Goal: Information Seeking & Learning: Learn about a topic

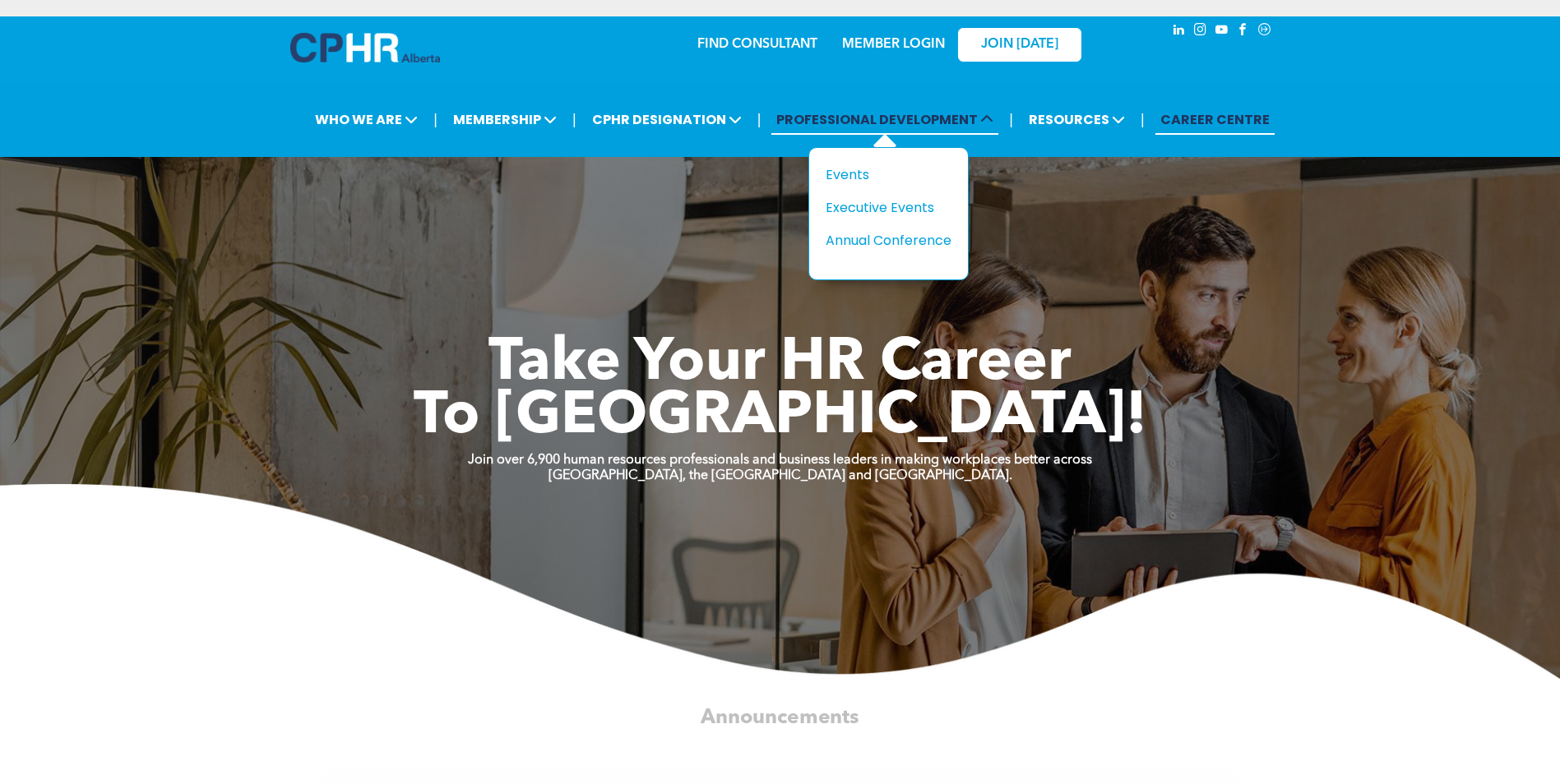
click at [793, 115] on span "PROFESSIONAL DEVELOPMENT" at bounding box center [884, 119] width 227 height 30
click at [848, 168] on div "Events" at bounding box center [883, 174] width 113 height 20
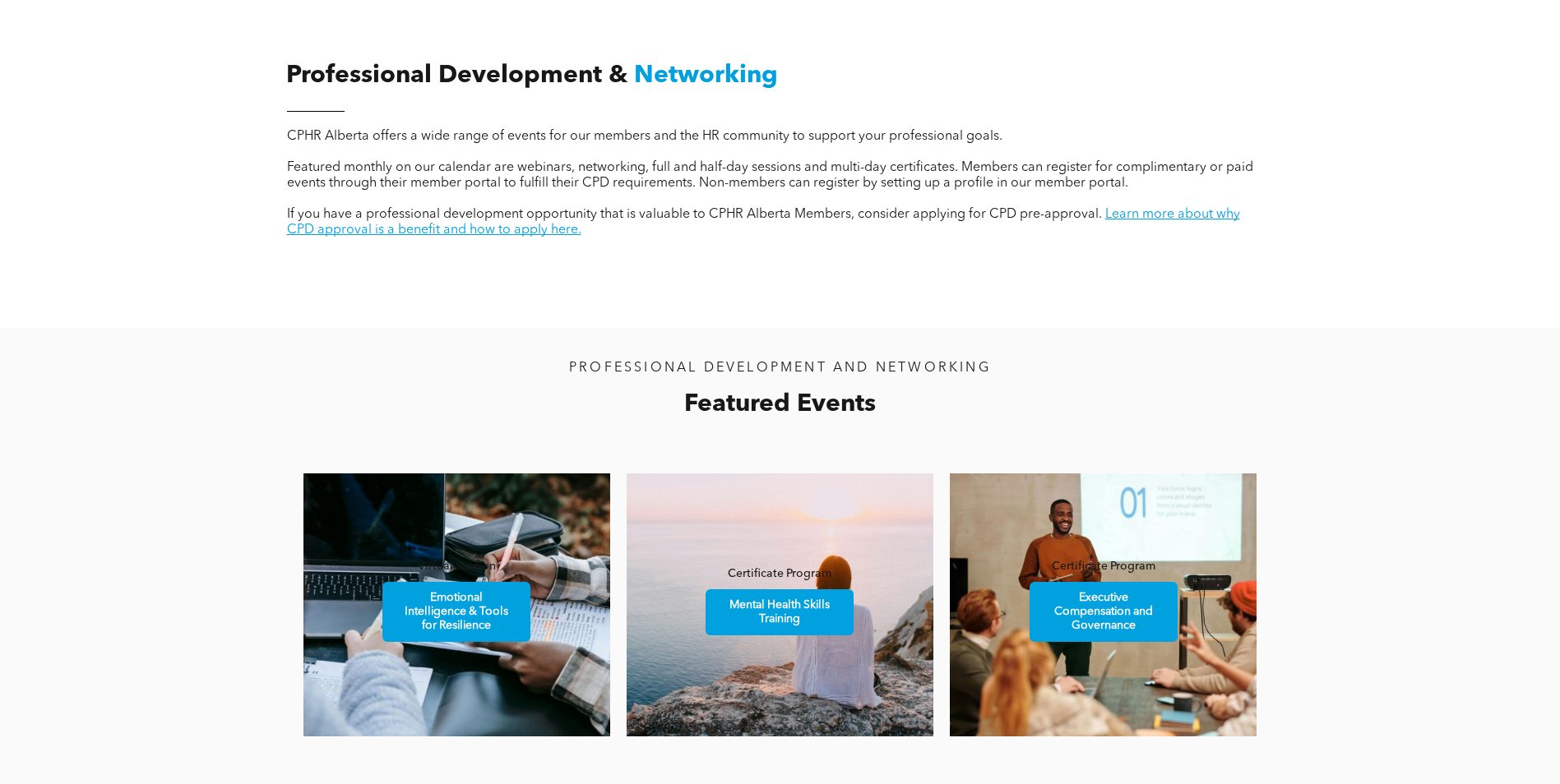
scroll to position [740, 0]
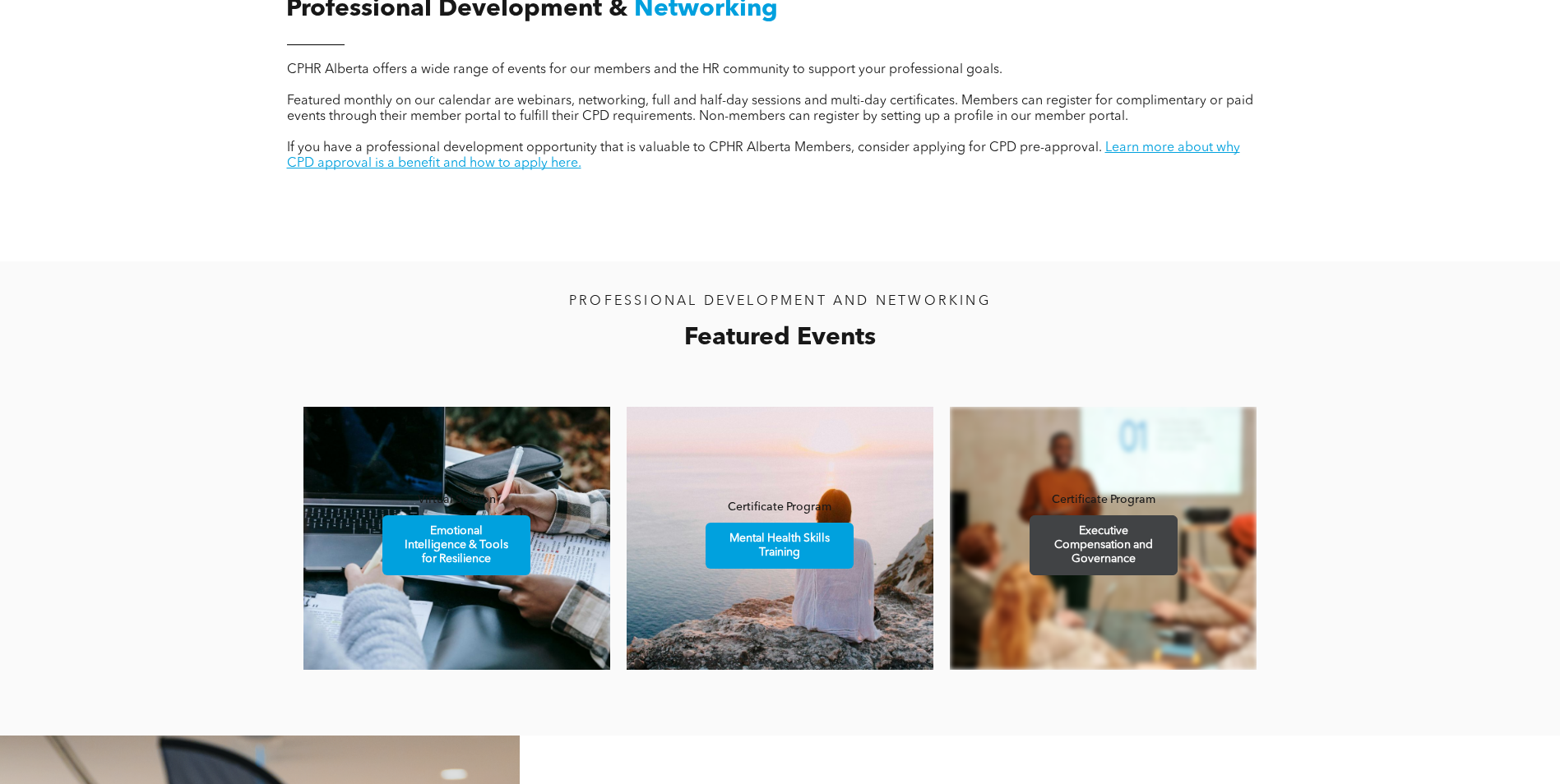
click at [1137, 550] on span "Executive Compensation and Governance" at bounding box center [1104, 545] width 143 height 58
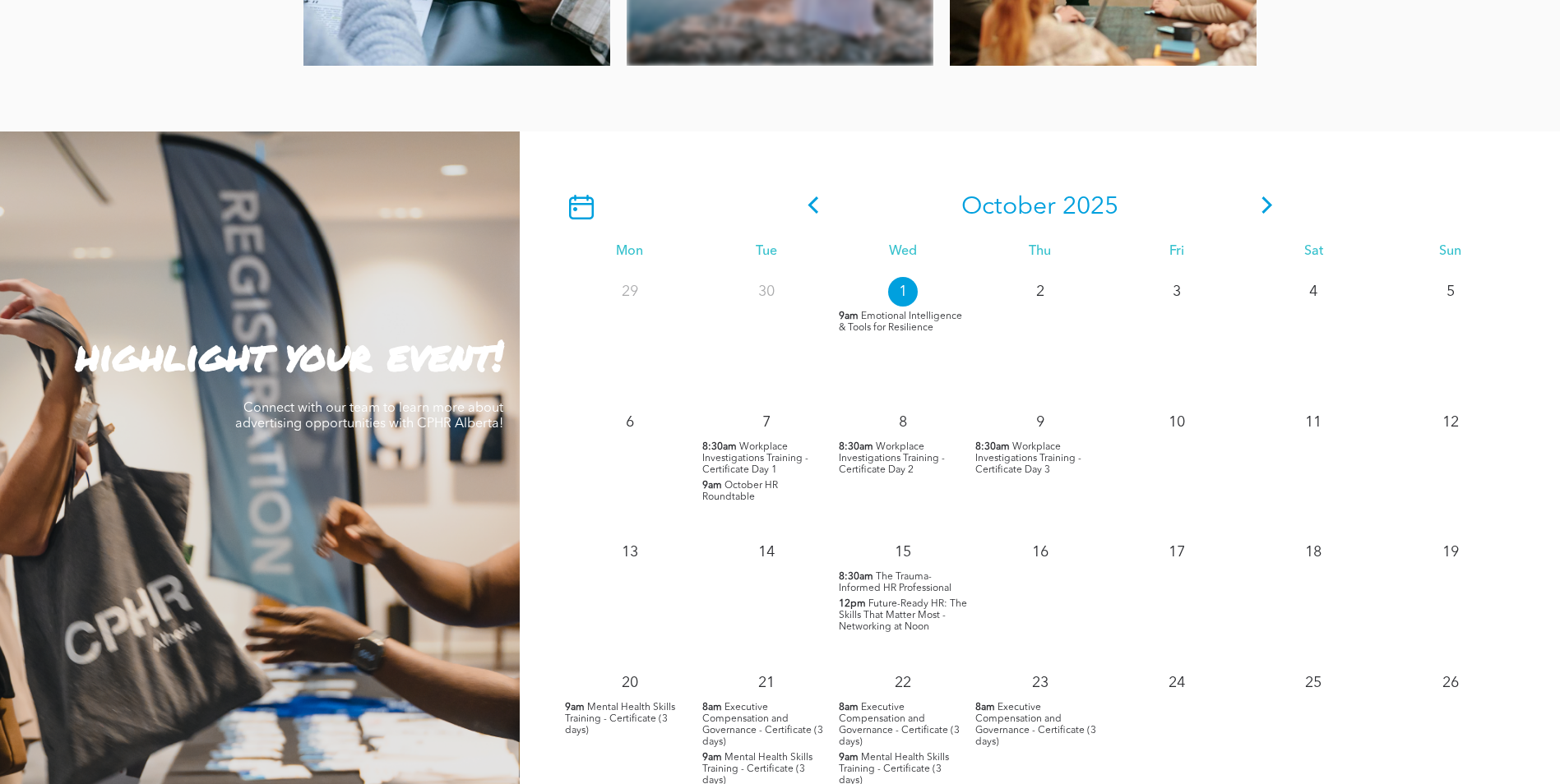
scroll to position [1397, 0]
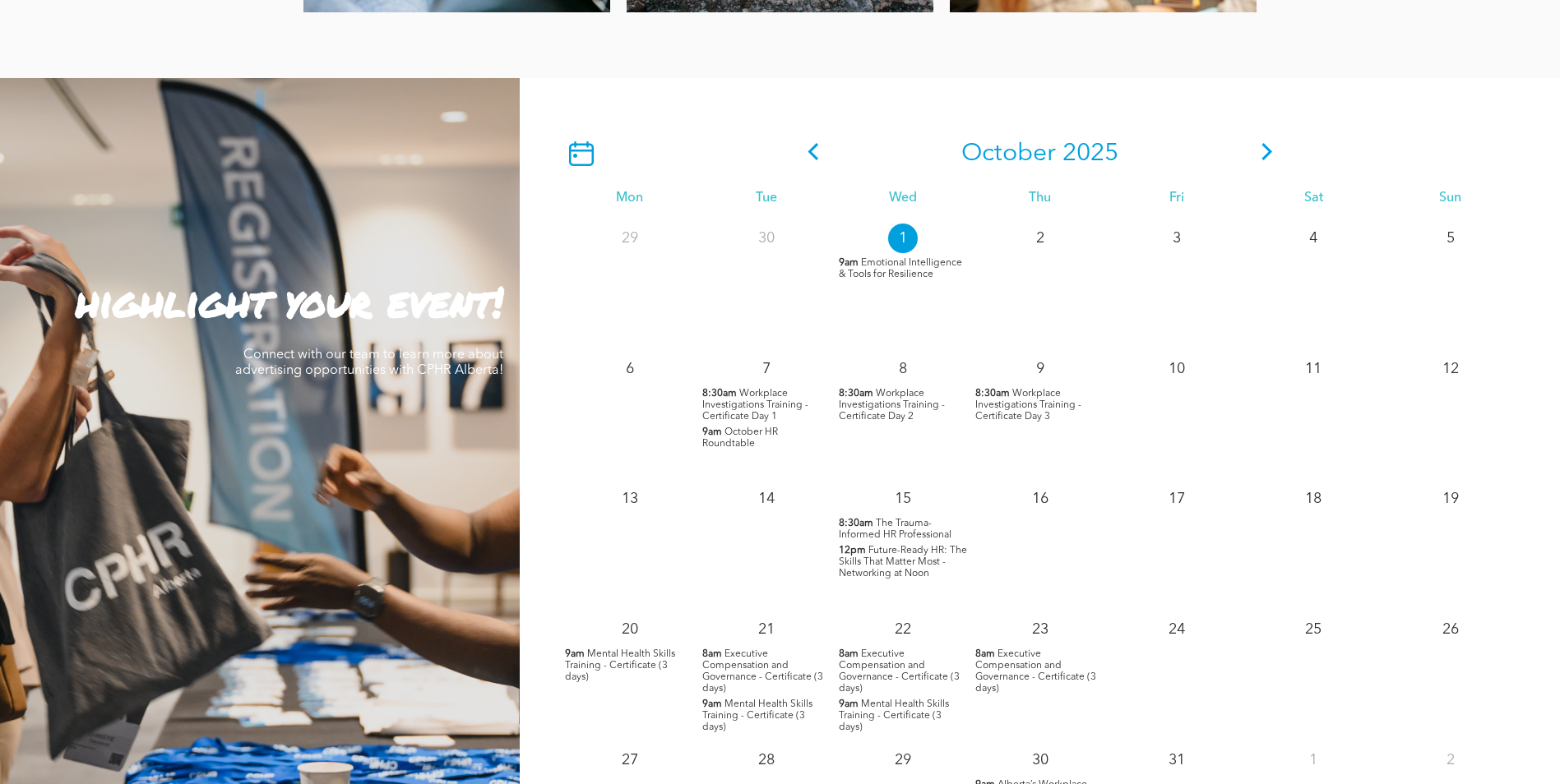
click at [1023, 670] on span "Executive Compensation and Governance - Certificate (3 days)" at bounding box center [1036, 672] width 121 height 44
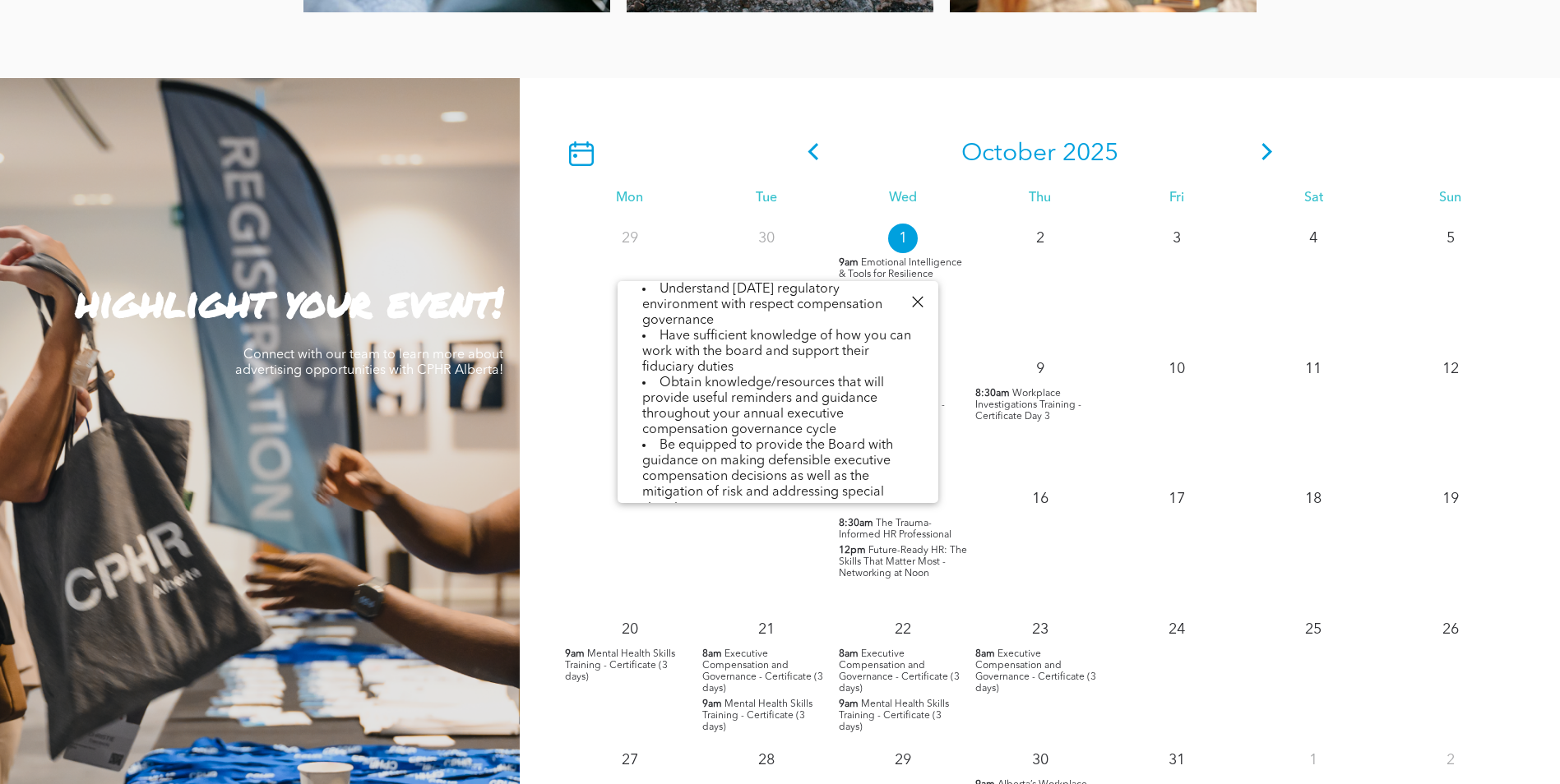
scroll to position [575, 0]
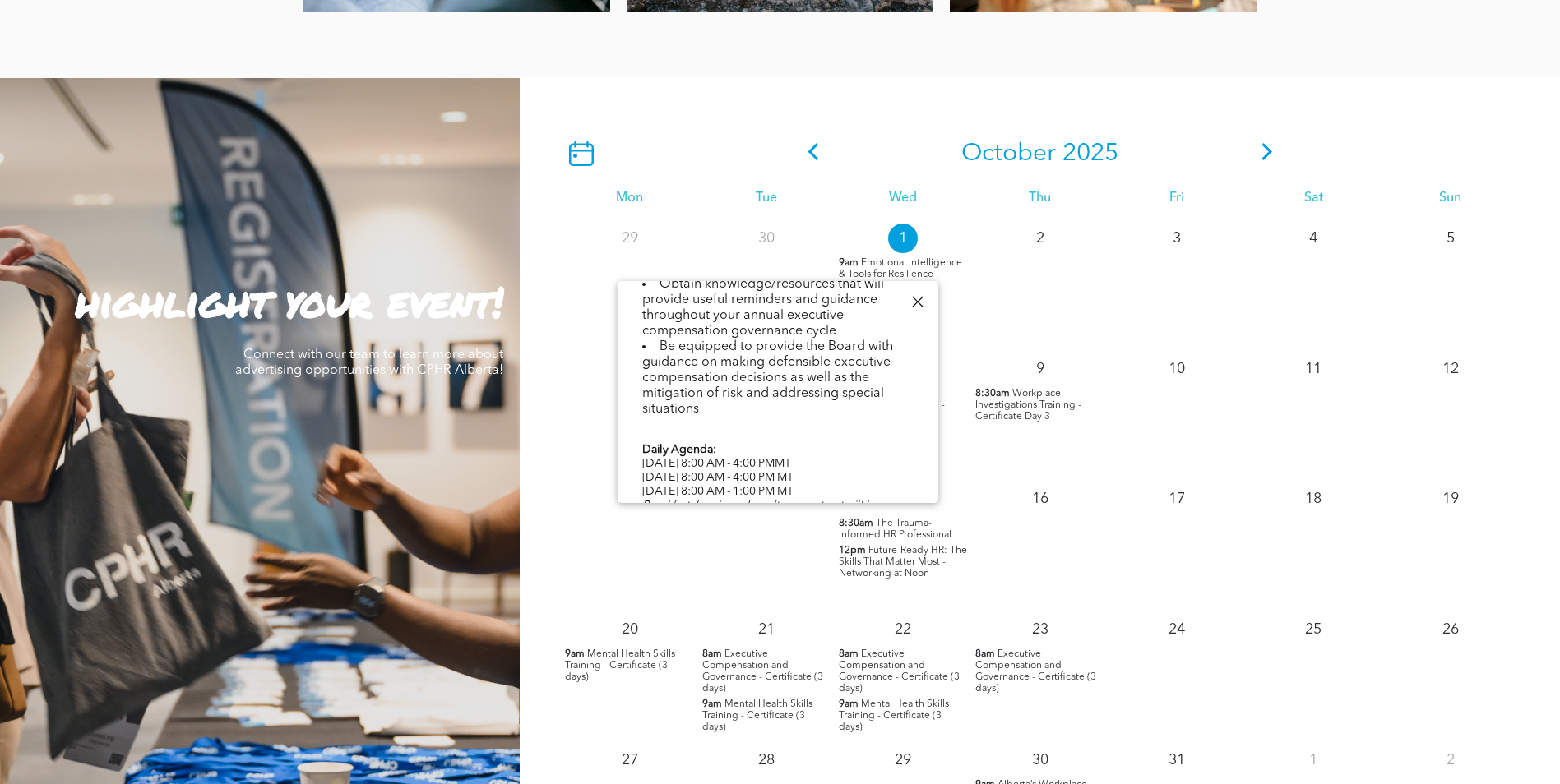
click at [839, 357] on li "Be equipped to provide the Board with guidance on making defensible executive c…" at bounding box center [778, 379] width 272 height 78
click at [822, 373] on li "Be equipped to provide the Board with guidance on making defensible executive c…" at bounding box center [778, 379] width 272 height 78
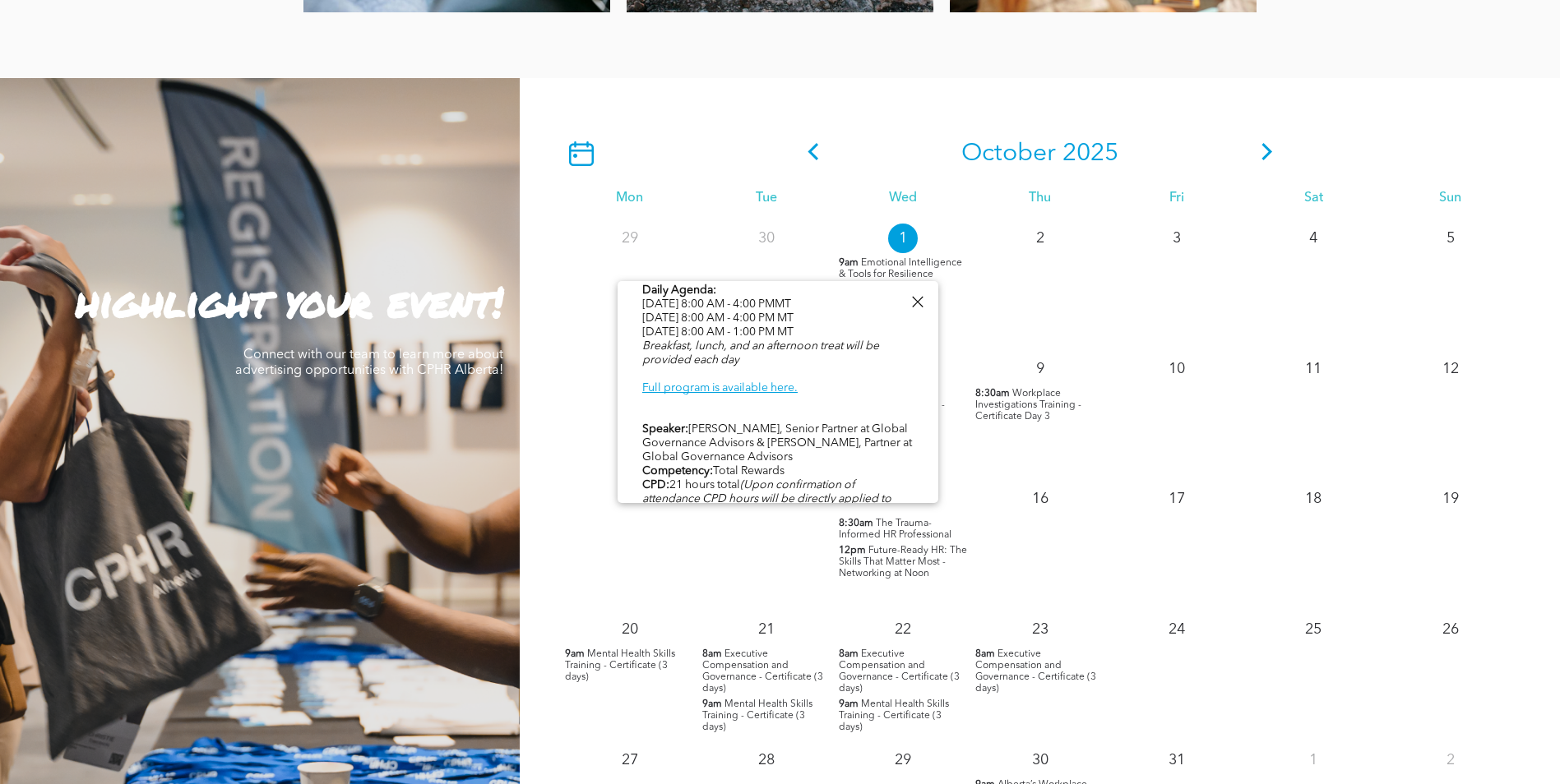
scroll to position [839, 0]
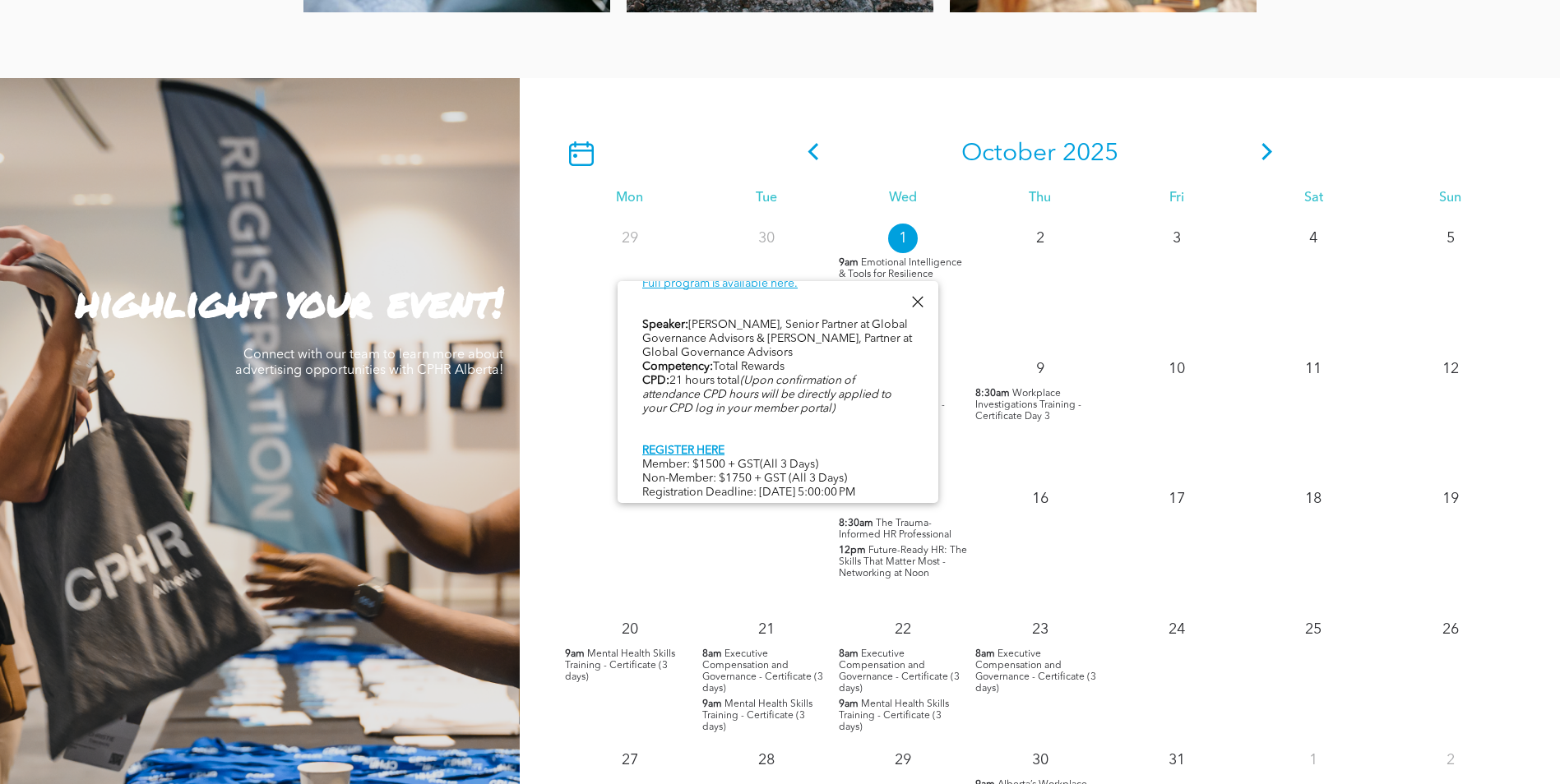
click at [874, 471] on div "In partnership with CTRN. Upon completion of this course you will be equipped t…" at bounding box center [778, 21] width 272 height 961
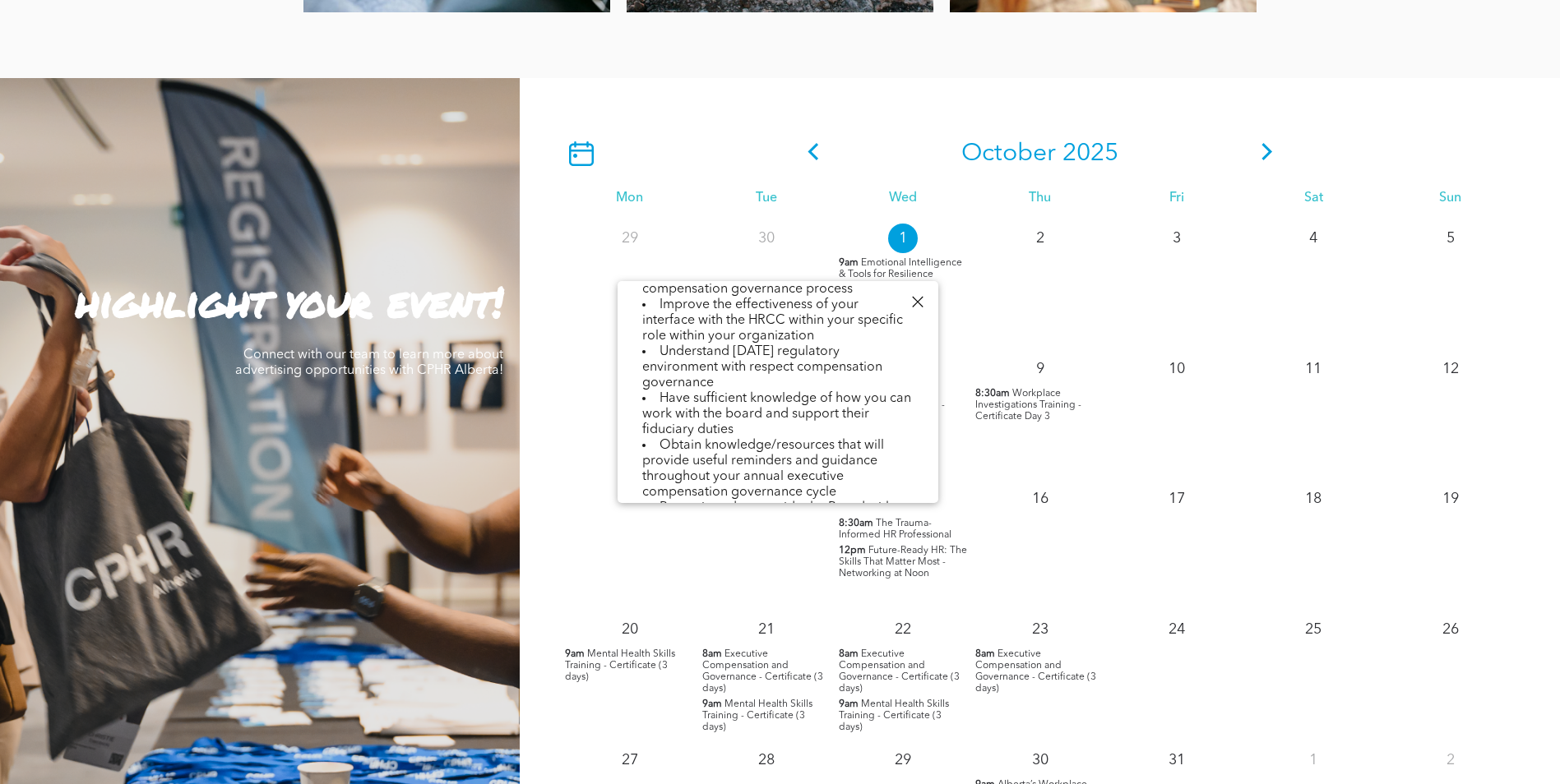
scroll to position [0, 0]
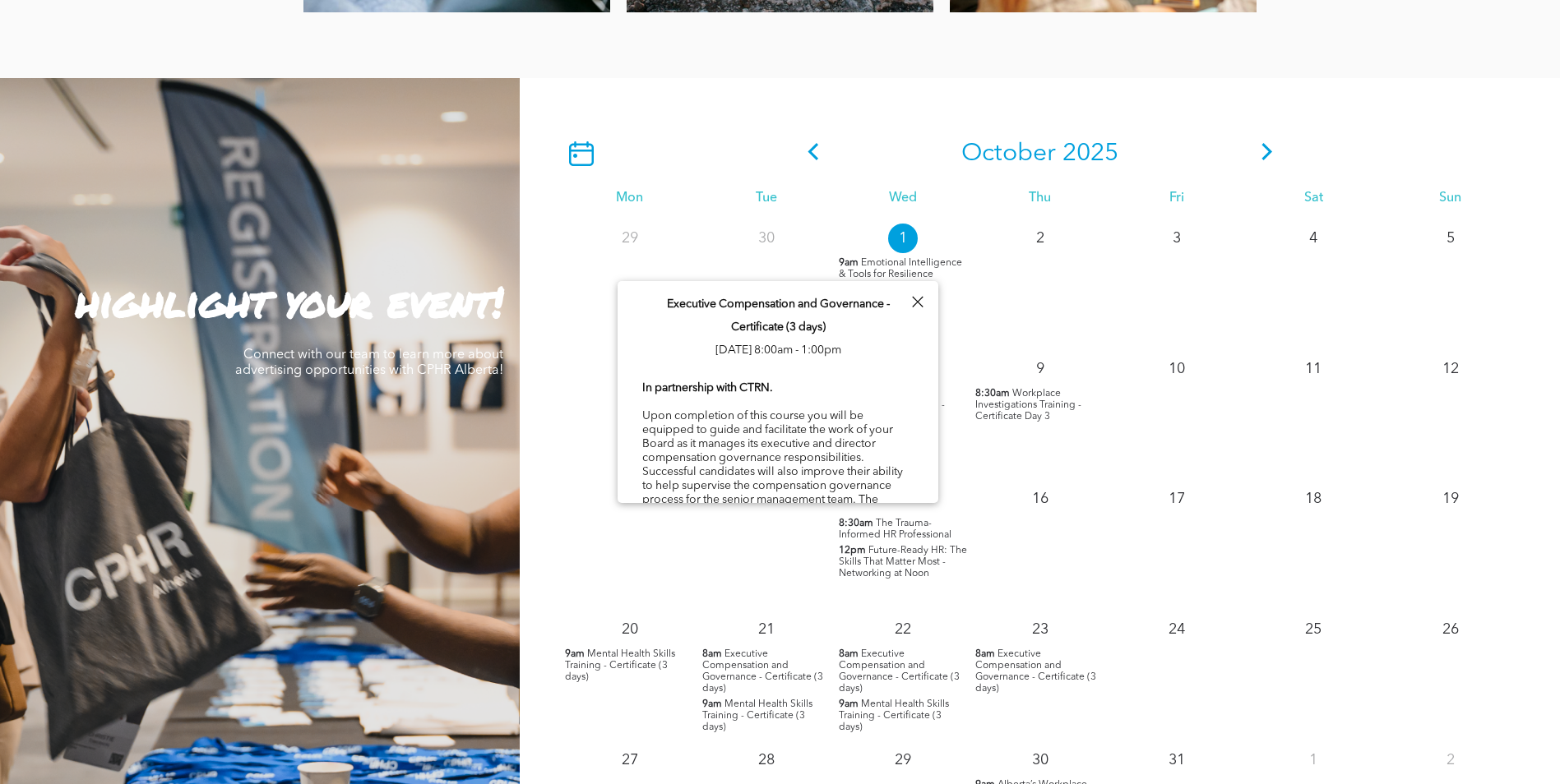
drag, startPoint x: 817, startPoint y: 489, endPoint x: 653, endPoint y: 246, distance: 293.2
click at [653, 246] on div "Events Connect with peers and broaden your learning! Professional Development &…" at bounding box center [780, 75] width 1560 height 2913
copy div "30 1 9am Emotional Intelligence & Tools for Resilience 2 3 4 5 6 7 8:30am Workp…"
